Goal: Find specific page/section: Find specific page/section

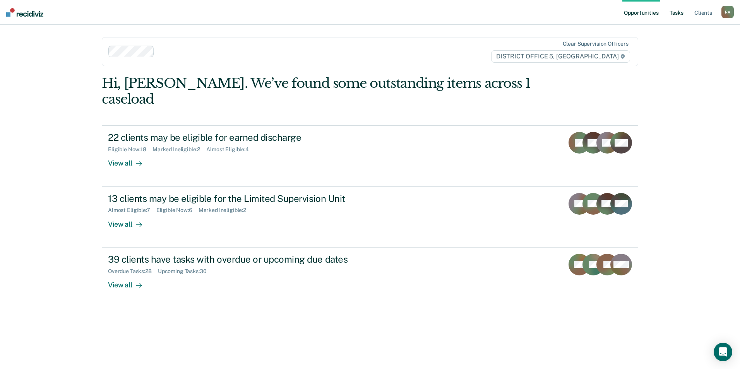
click at [682, 14] on link "Tasks" at bounding box center [676, 12] width 17 height 25
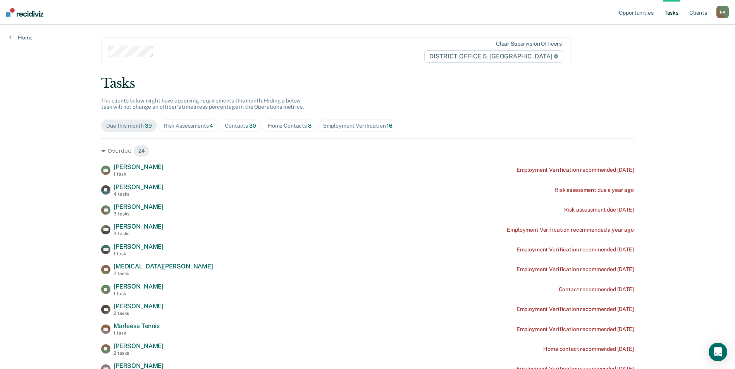
click at [184, 120] on span "Risk Assessments 4" at bounding box center [188, 126] width 60 height 12
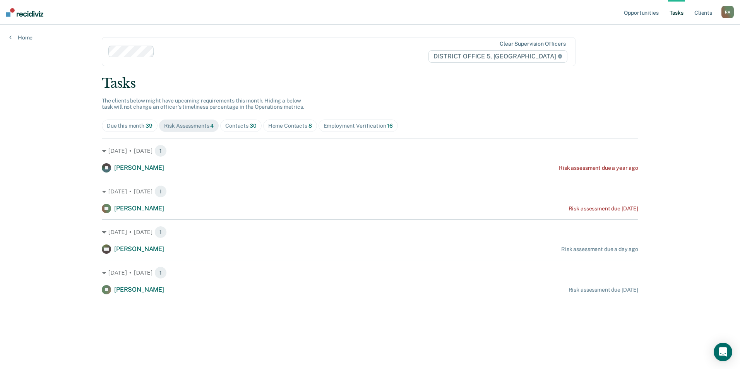
click at [186, 130] on span "Risk Assessments 4" at bounding box center [189, 126] width 60 height 12
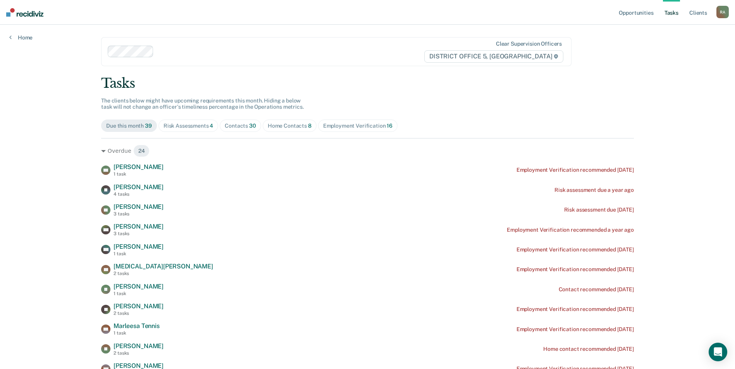
click at [194, 123] on div "Risk Assessments 4" at bounding box center [188, 126] width 50 height 7
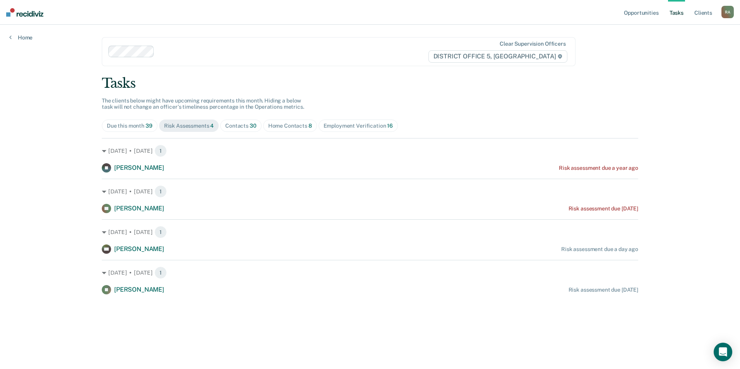
click at [281, 129] on div "Home Contacts 8" at bounding box center [290, 126] width 44 height 7
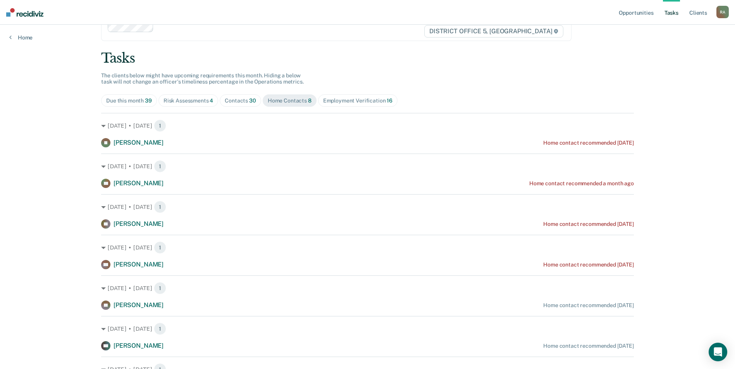
scroll to position [39, 0]
